Goal: Check status: Check status

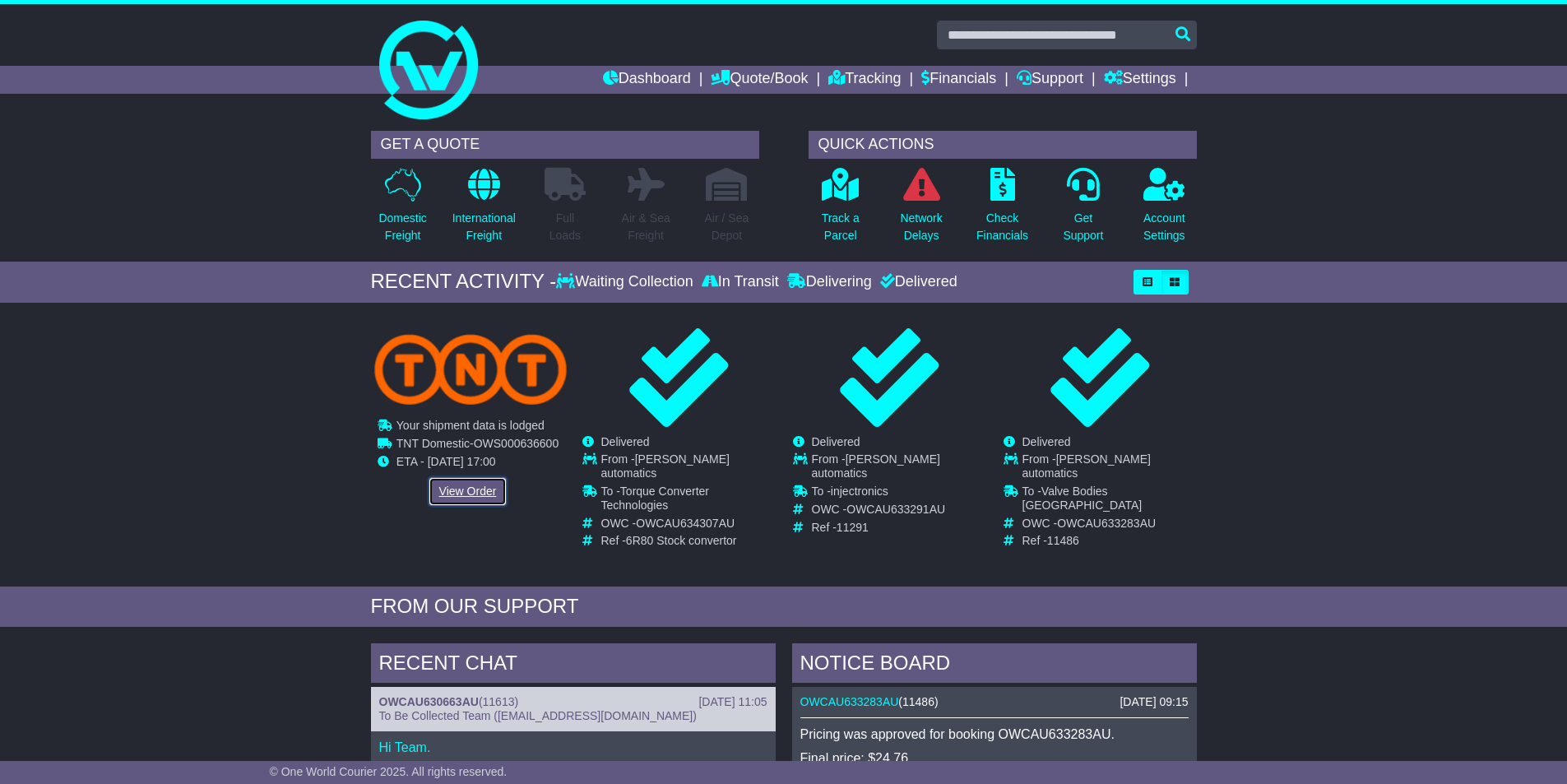
click at [462, 492] on link "View Order" at bounding box center [468, 491] width 79 height 29
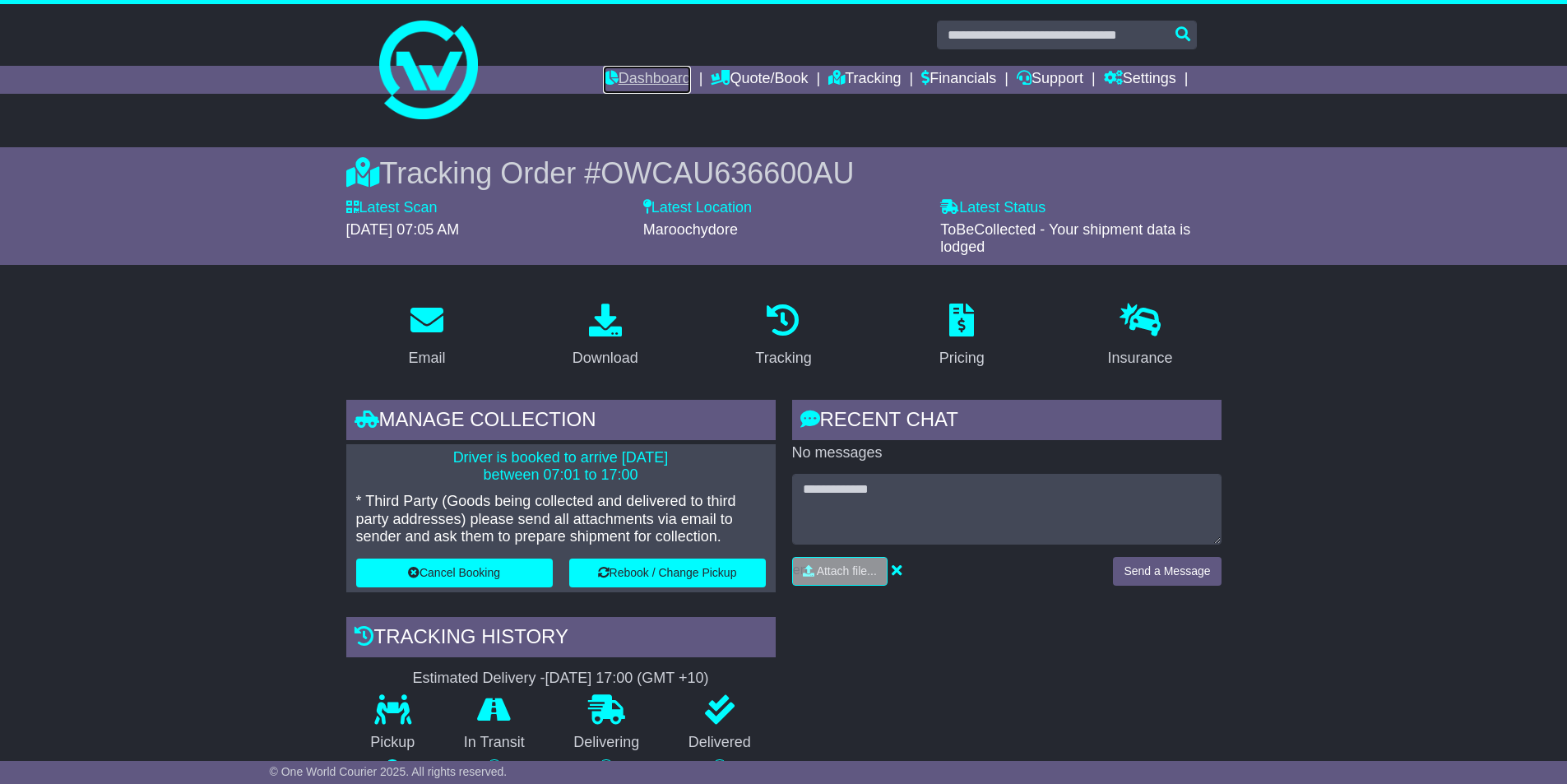
click at [632, 77] on link "Dashboard" at bounding box center [647, 80] width 88 height 28
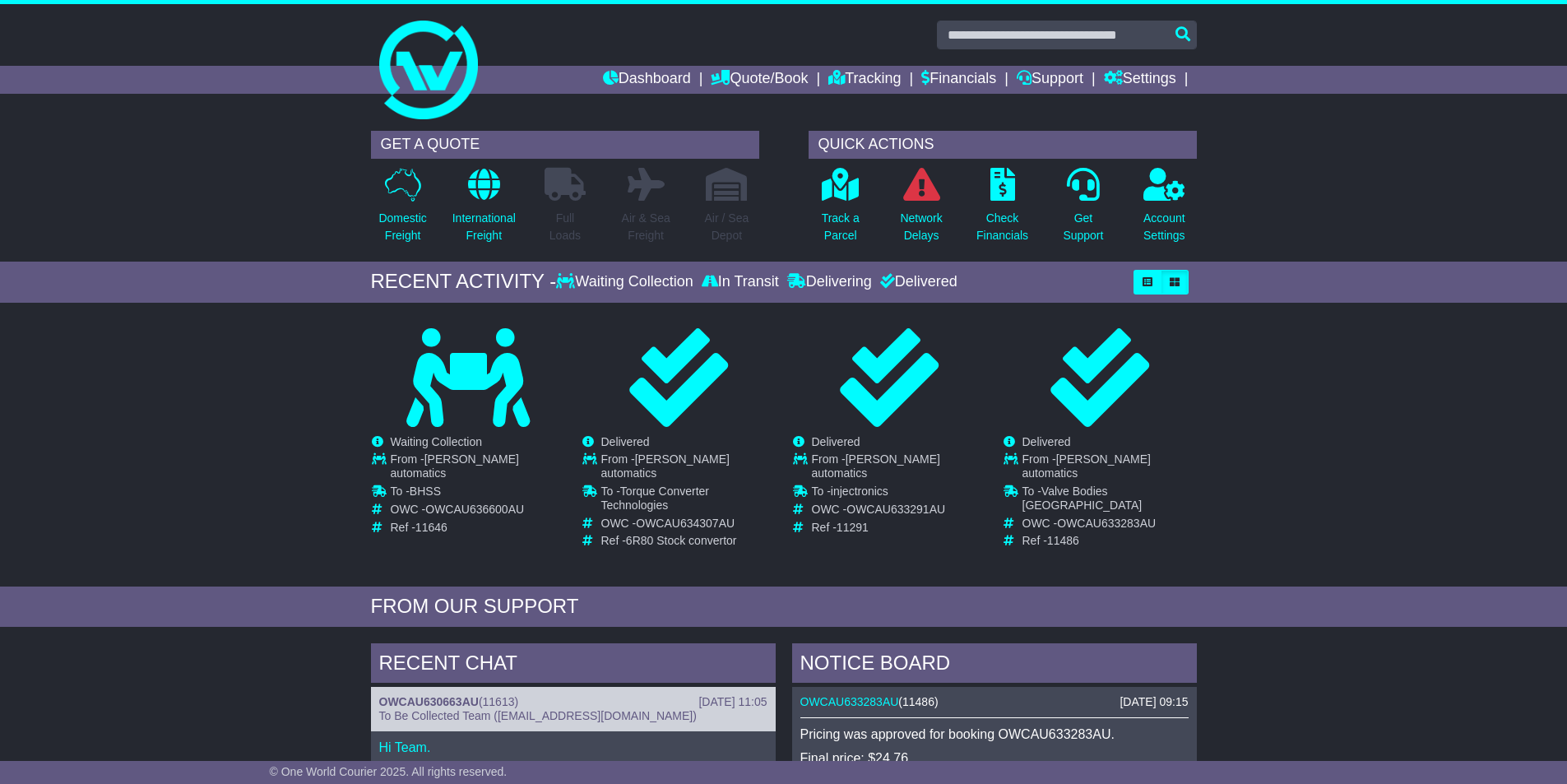
scroll to position [247, 0]
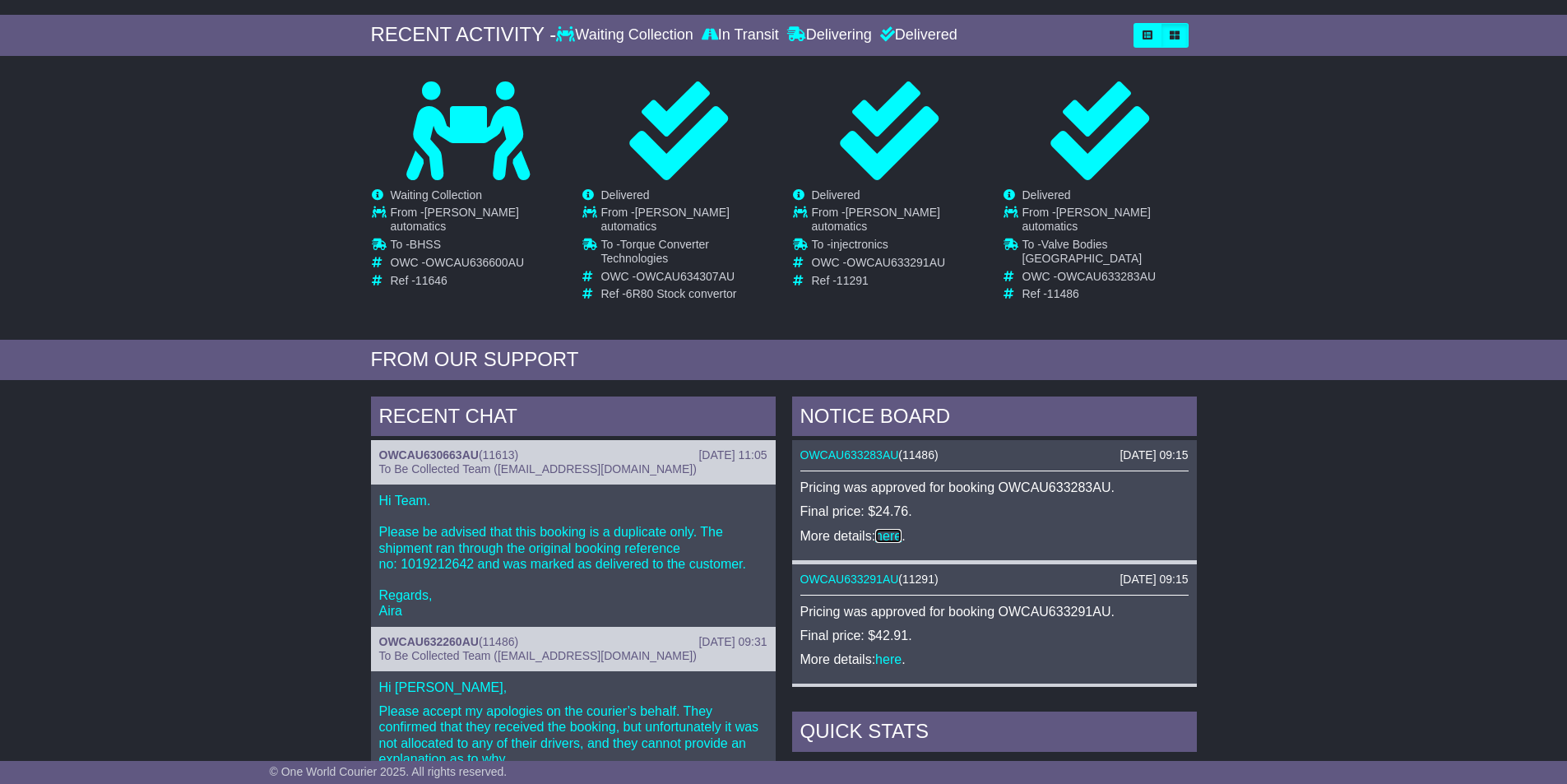
click at [891, 529] on link "here" at bounding box center [889, 536] width 27 height 14
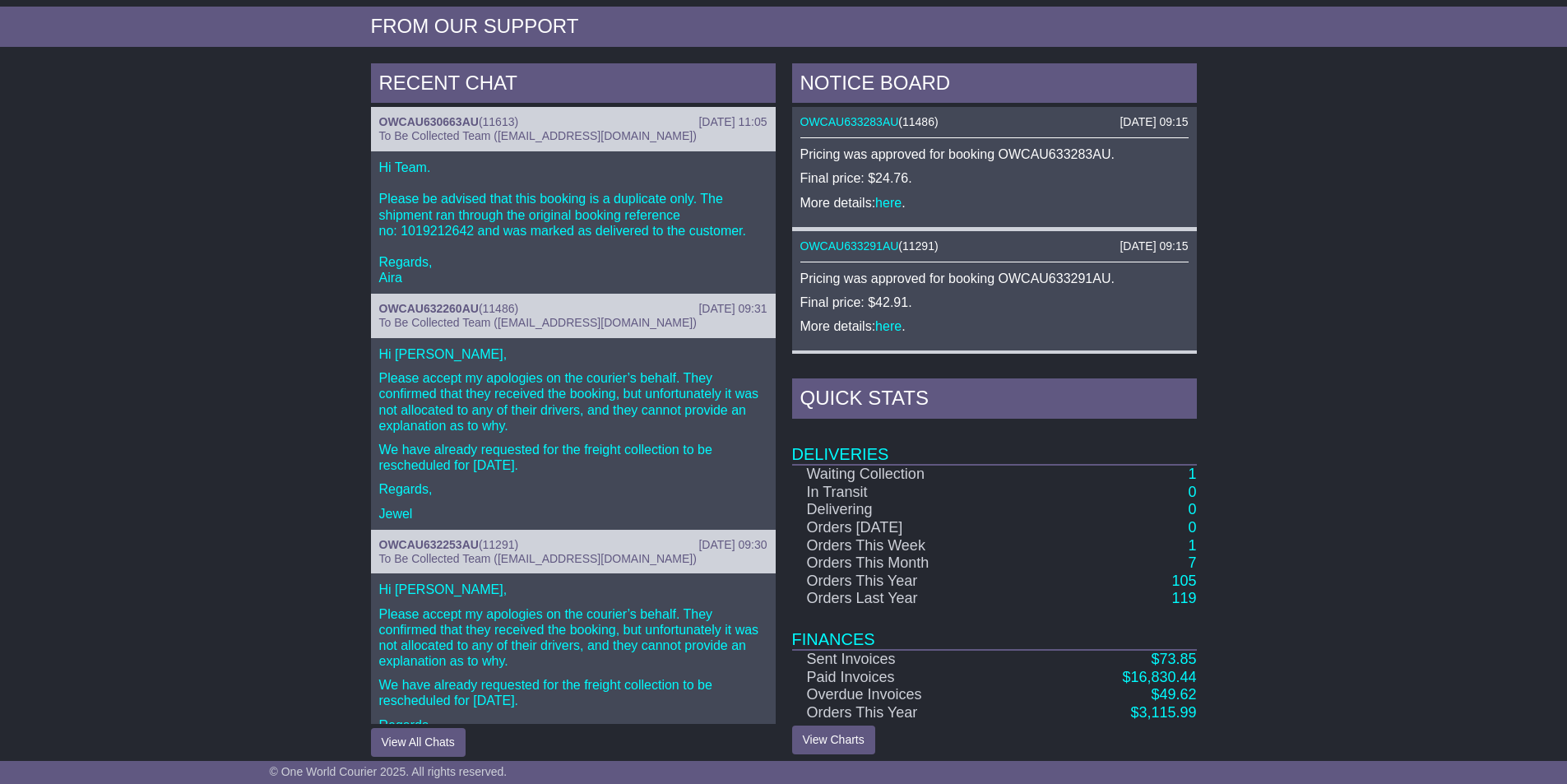
scroll to position [87, 0]
